Goal: Task Accomplishment & Management: Use online tool/utility

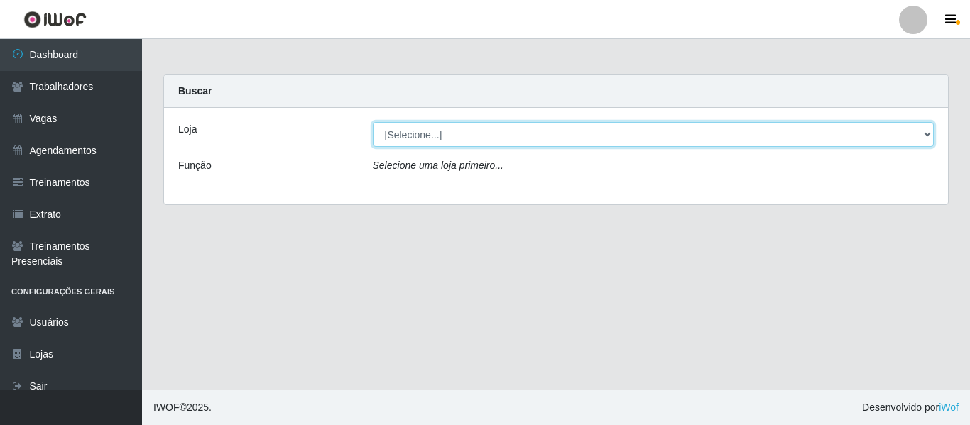
click at [929, 133] on select "[Selecione...] Mister Burg" at bounding box center [654, 134] width 562 height 25
select select "535"
click at [373, 122] on select "[Selecione...] Mister Burg" at bounding box center [654, 134] width 562 height 25
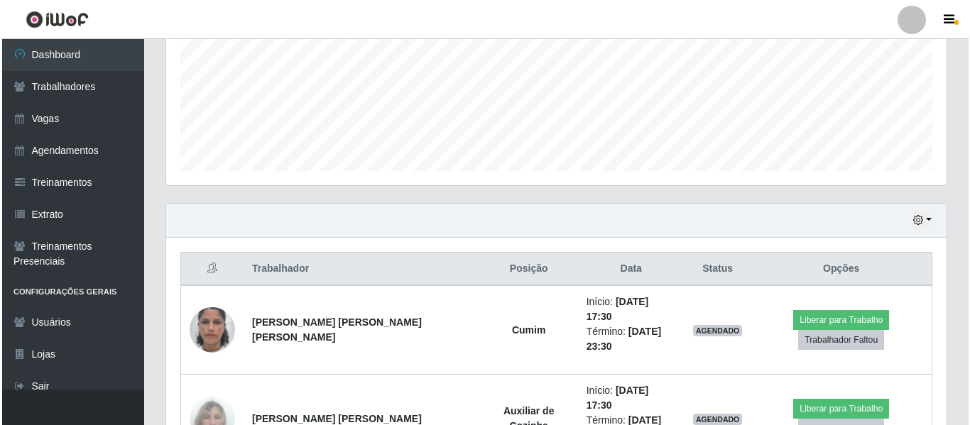
scroll to position [391, 0]
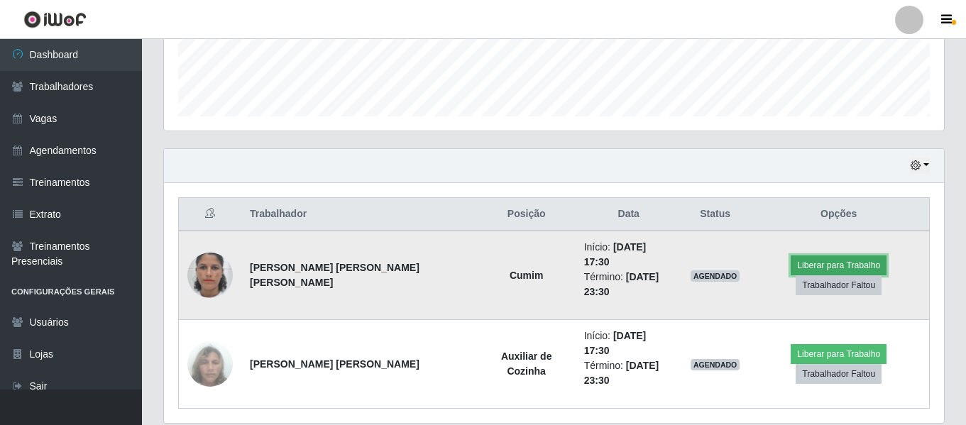
click at [791, 263] on button "Liberar para Trabalho" at bounding box center [839, 266] width 96 height 20
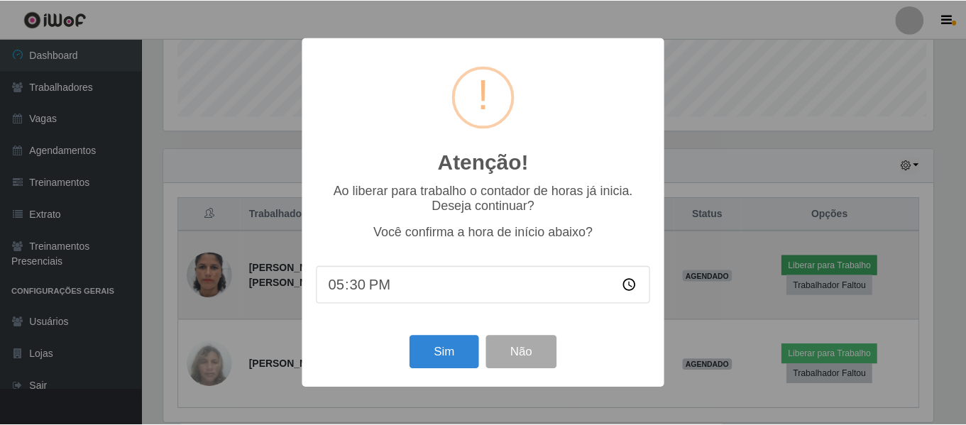
scroll to position [295, 773]
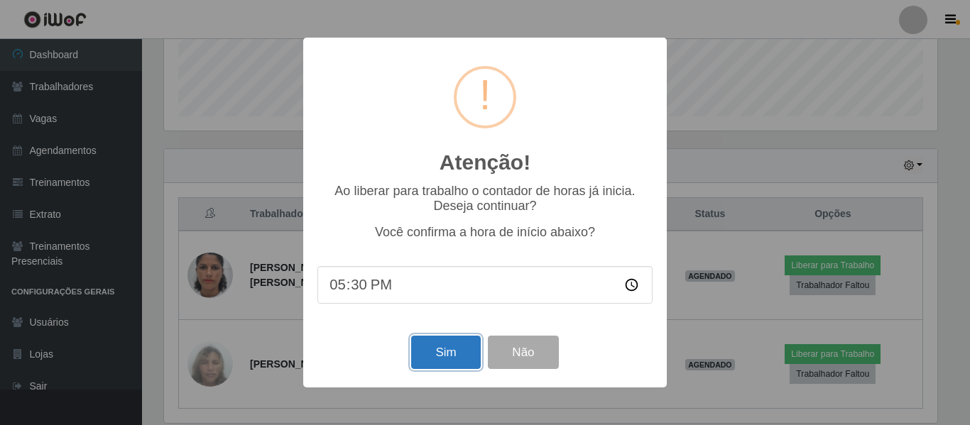
click at [448, 347] on button "Sim" at bounding box center [445, 352] width 69 height 33
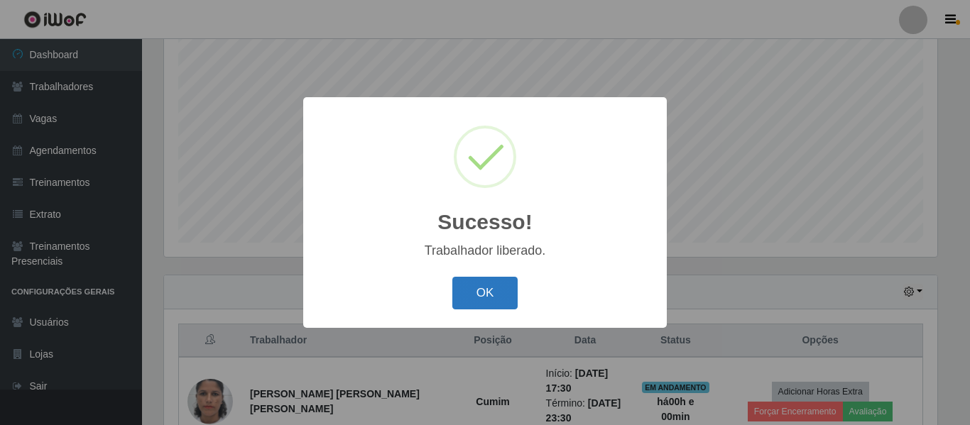
click at [478, 298] on button "OK" at bounding box center [485, 293] width 66 height 33
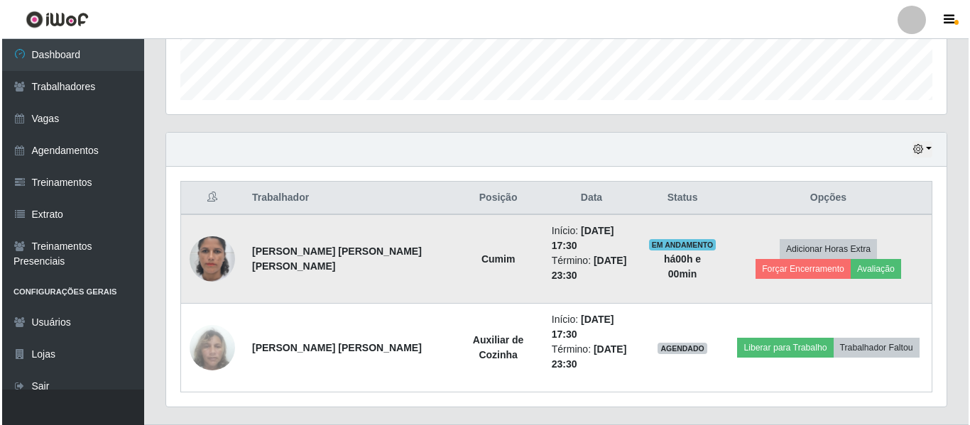
scroll to position [442, 0]
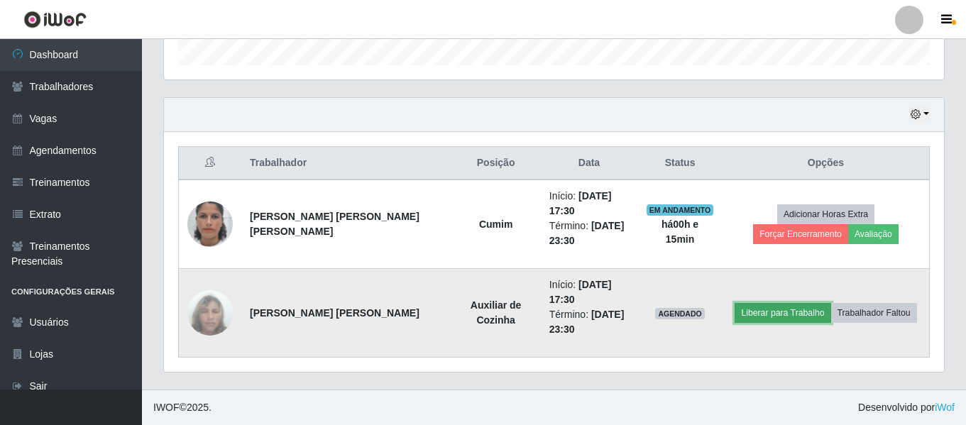
click at [775, 306] on button "Liberar para Trabalho" at bounding box center [783, 313] width 96 height 20
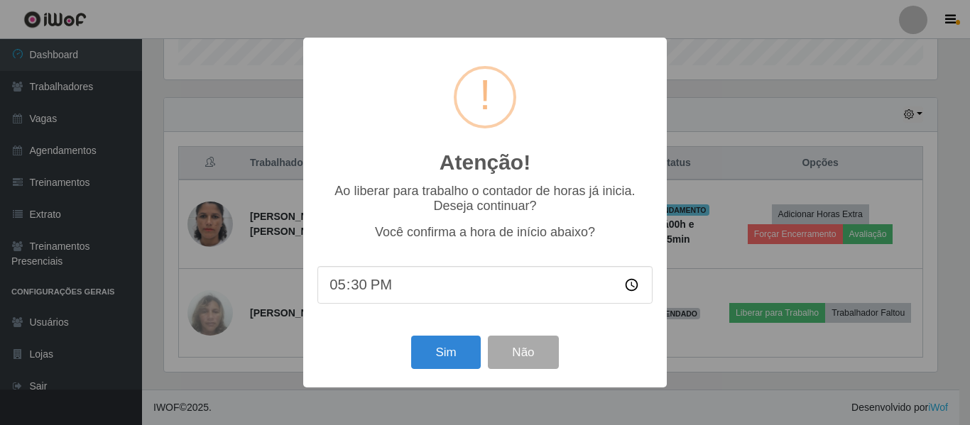
click at [442, 290] on input "17:30" at bounding box center [484, 285] width 335 height 38
click at [362, 293] on input "17:30" at bounding box center [484, 285] width 335 height 38
type input "17:45"
click at [474, 352] on button "Sim" at bounding box center [445, 352] width 69 height 33
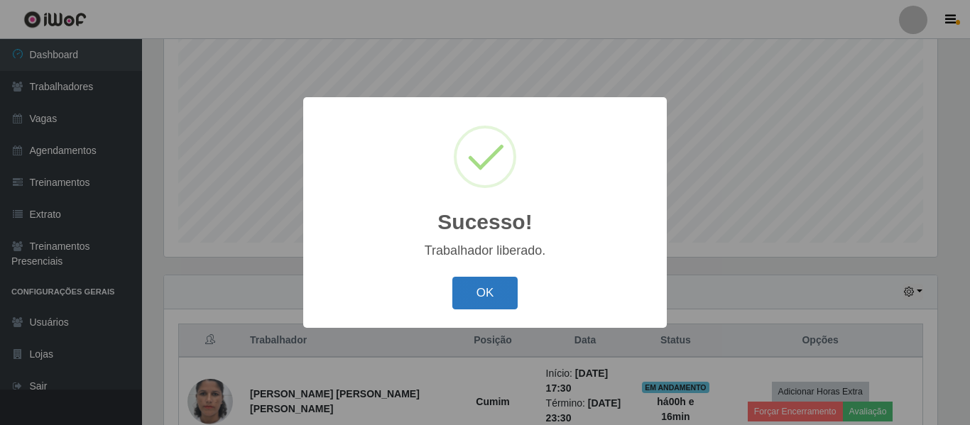
click at [484, 300] on button "OK" at bounding box center [485, 293] width 66 height 33
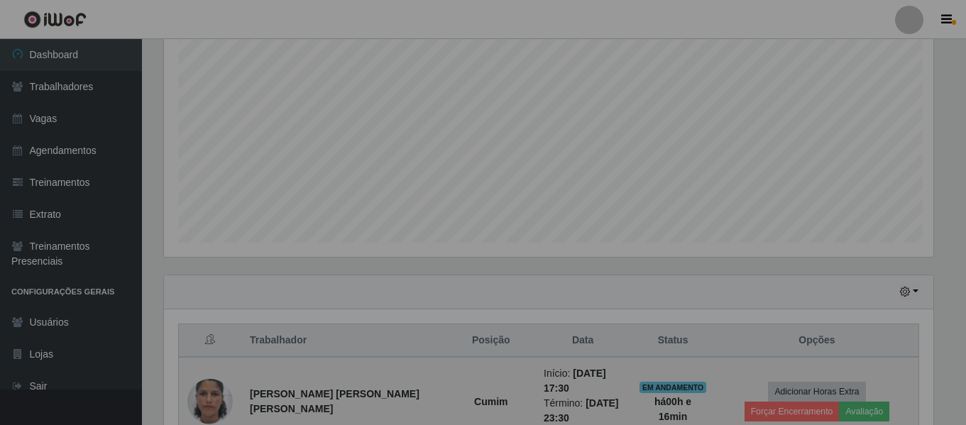
scroll to position [295, 780]
